Goal: Information Seeking & Learning: Understand process/instructions

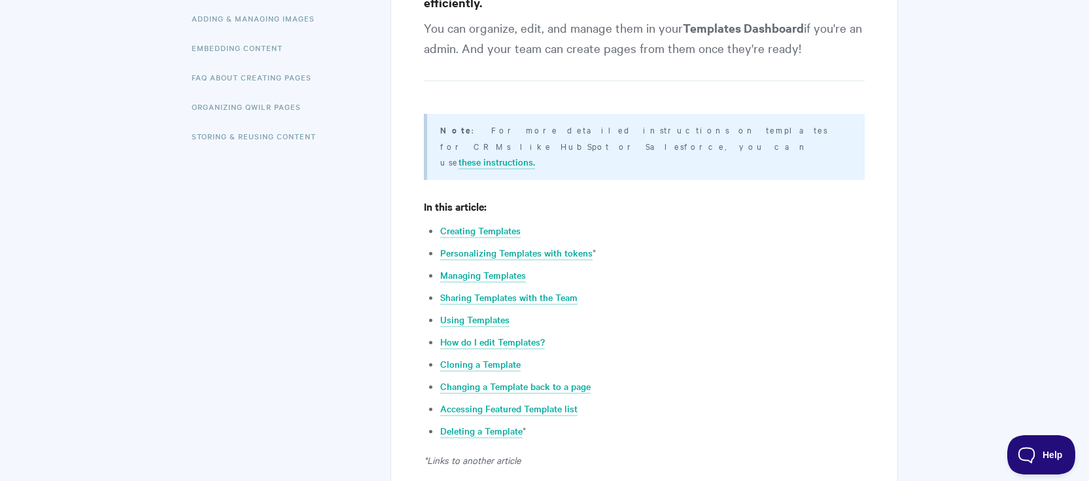
scroll to position [392, 0]
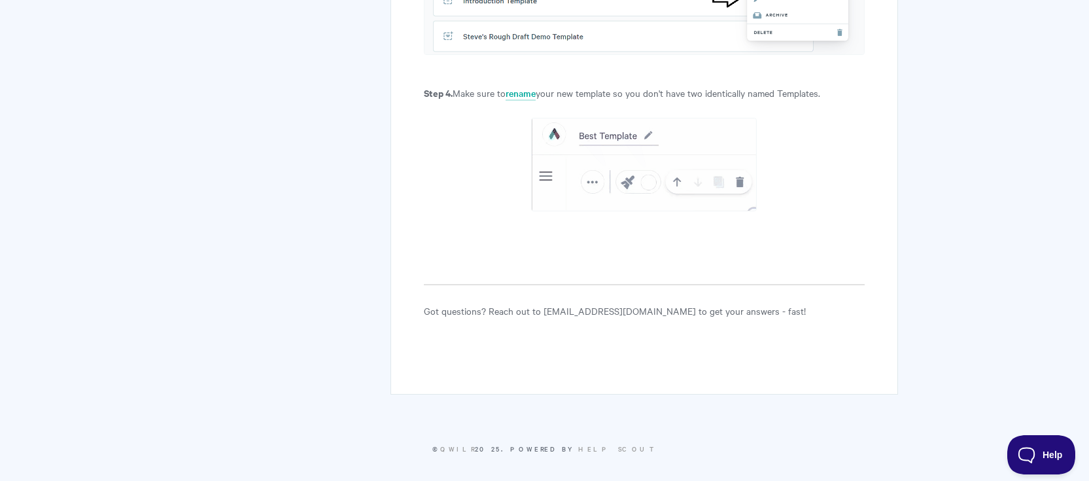
scroll to position [982, 0]
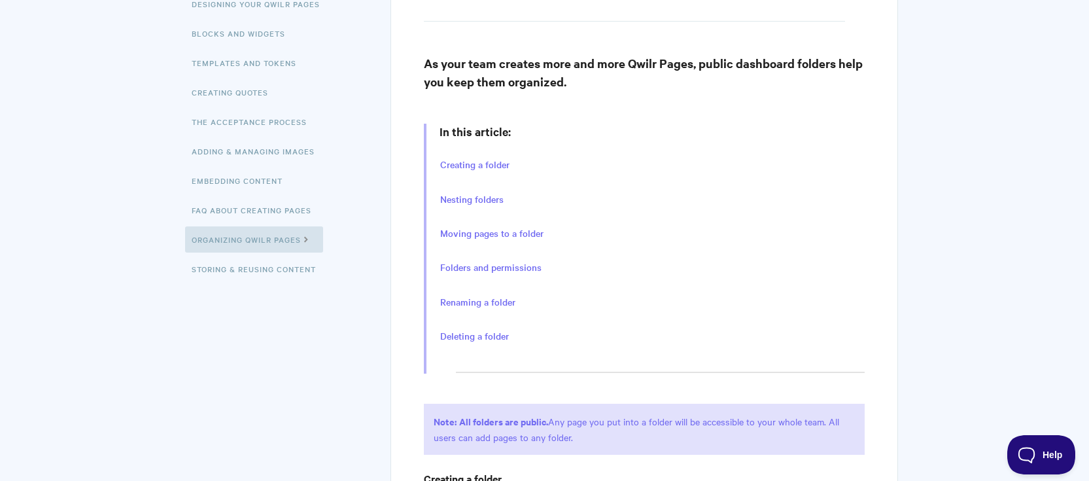
scroll to position [262, 0]
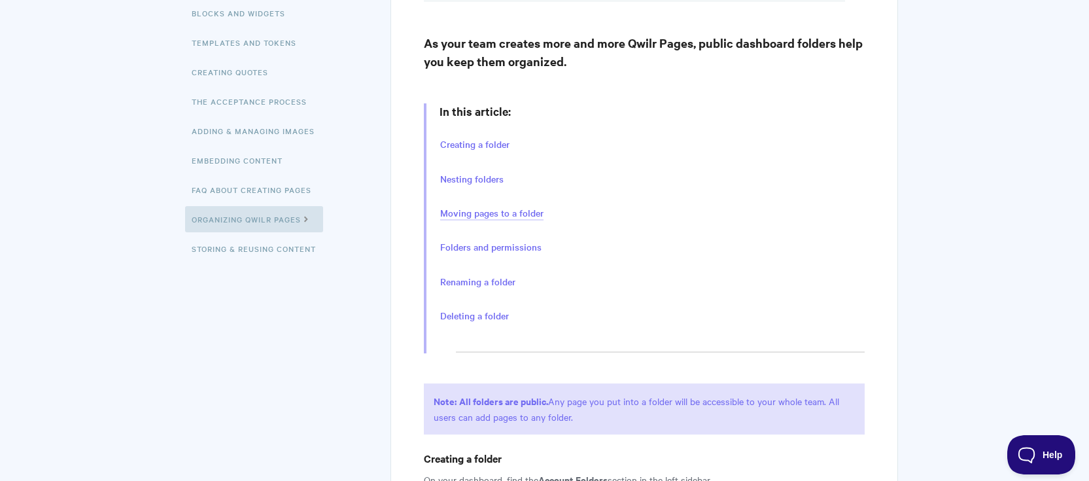
click at [471, 216] on link "Moving pages to a folder" at bounding box center [491, 213] width 103 height 14
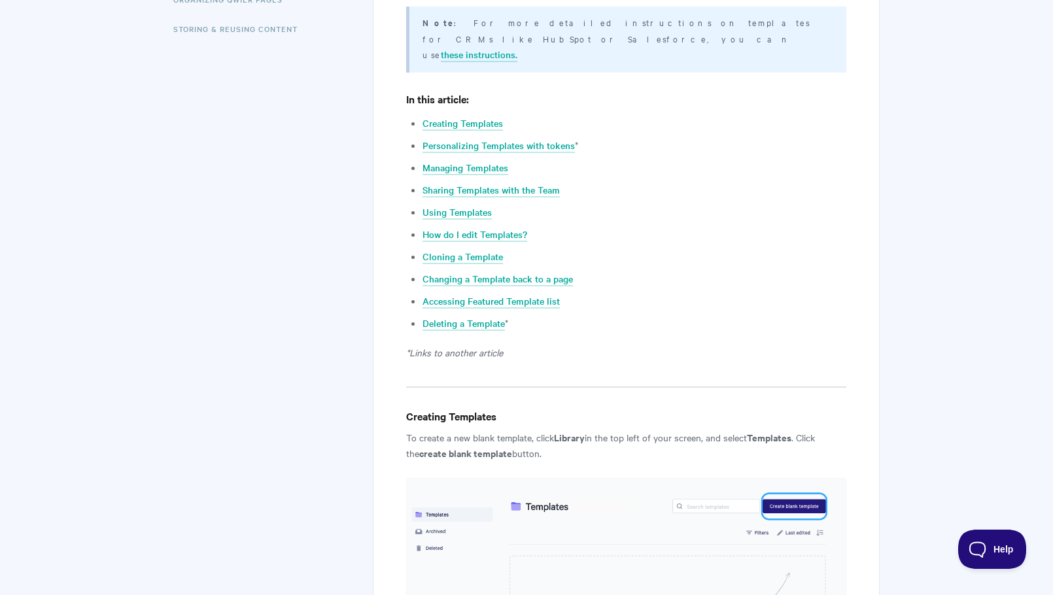
scroll to position [495, 0]
